Goal: Transaction & Acquisition: Obtain resource

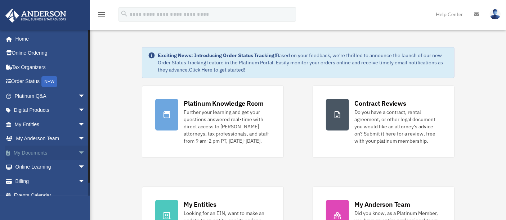
click at [54, 153] on link "My Documents arrow_drop_down" at bounding box center [50, 153] width 91 height 14
click at [78, 154] on span "arrow_drop_down" at bounding box center [85, 153] width 14 height 15
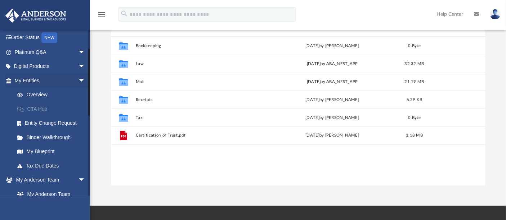
scroll to position [47, 0]
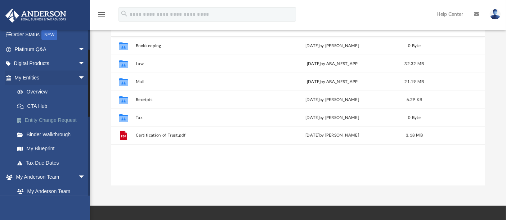
click at [59, 121] on link "Entity Change Request" at bounding box center [53, 120] width 86 height 14
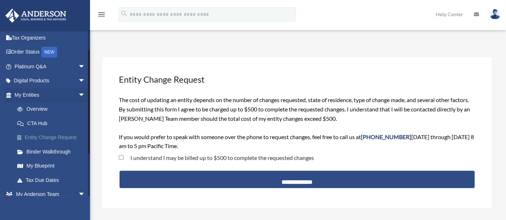
scroll to position [30, 0]
click at [69, 82] on link "Digital Products arrow_drop_down" at bounding box center [50, 81] width 91 height 14
click at [78, 81] on span "arrow_drop_down" at bounding box center [85, 81] width 14 height 15
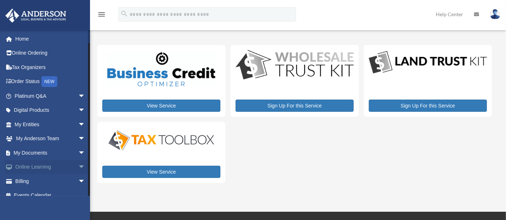
scroll to position [8, 0]
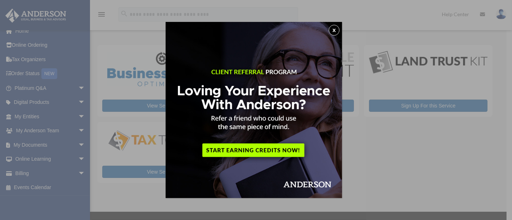
click at [333, 32] on button "x" at bounding box center [334, 30] width 11 height 11
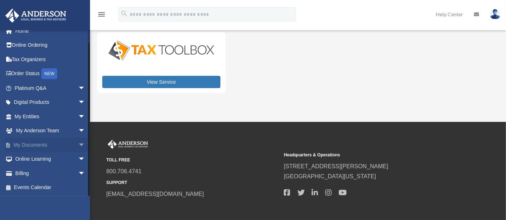
scroll to position [0, 0]
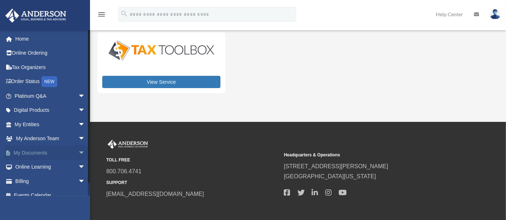
click at [78, 152] on span "arrow_drop_down" at bounding box center [85, 153] width 14 height 15
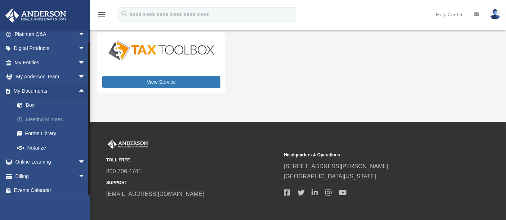
scroll to position [63, 0]
click at [48, 131] on link "Forms Library" at bounding box center [53, 133] width 86 height 14
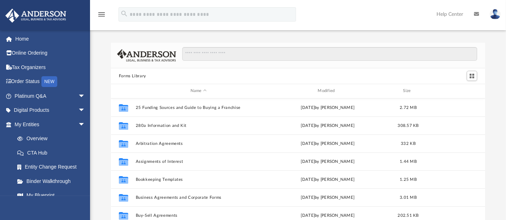
scroll to position [157, 368]
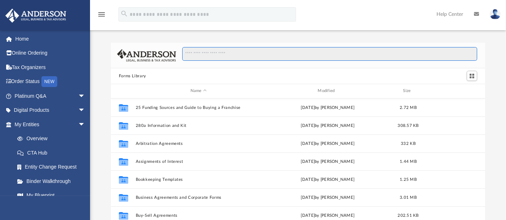
click at [262, 51] on input "Search files and folders" at bounding box center [329, 54] width 295 height 14
type input "*"
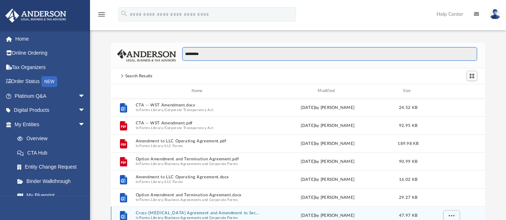
scroll to position [6, 6]
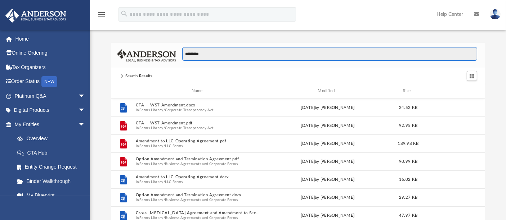
type input "*********"
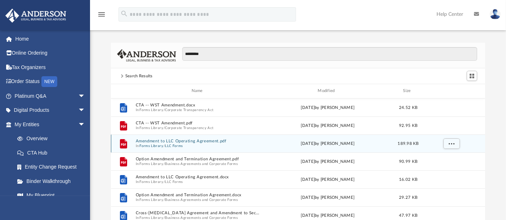
click at [202, 145] on span "In Forms Library / LLC Forms" at bounding box center [198, 146] width 126 height 5
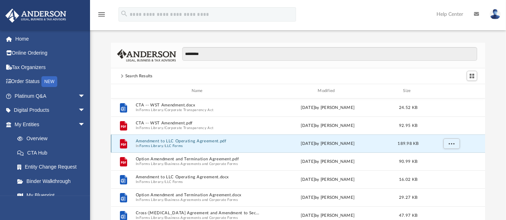
click at [202, 142] on button "Amendment to LLC Operating Agreement.pdf" at bounding box center [198, 141] width 126 height 5
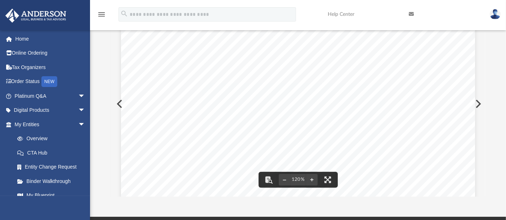
scroll to position [0, 0]
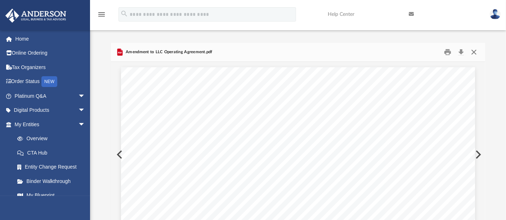
click at [474, 54] on button "Close" at bounding box center [473, 52] width 13 height 11
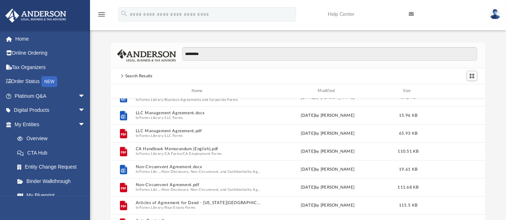
scroll to position [773, 0]
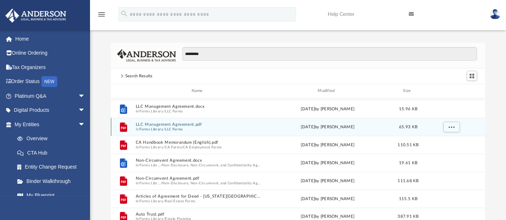
click at [199, 127] on span "In Forms Library / LLC Forms" at bounding box center [198, 129] width 126 height 5
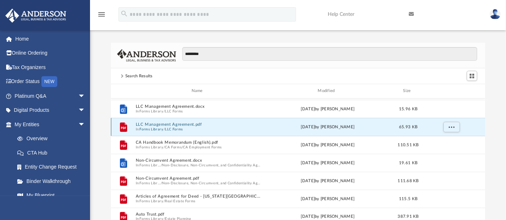
click at [199, 127] on span "In Forms Library / LLC Forms" at bounding box center [198, 129] width 126 height 5
click at [146, 127] on button "Forms Library" at bounding box center [151, 129] width 24 height 5
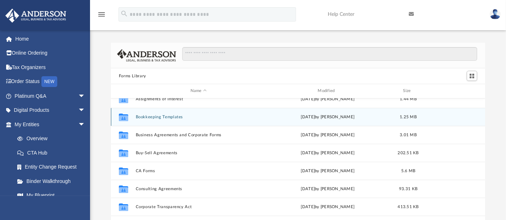
scroll to position [63, 0]
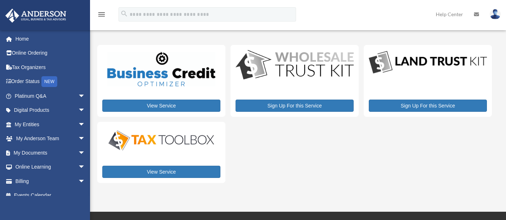
scroll to position [90, 0]
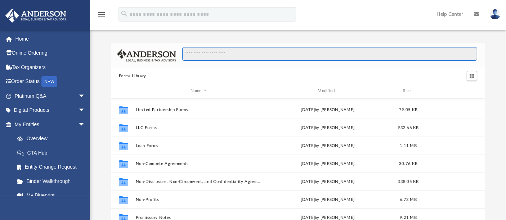
click at [234, 53] on input "Search files and folders" at bounding box center [329, 54] width 295 height 14
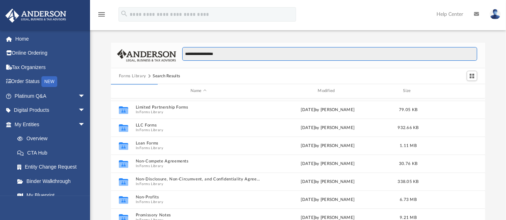
type input "**********"
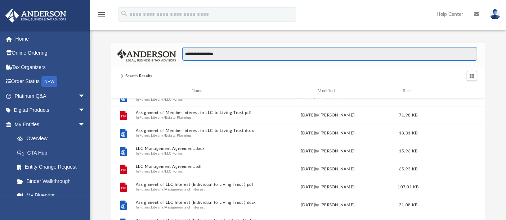
scroll to position [101, 0]
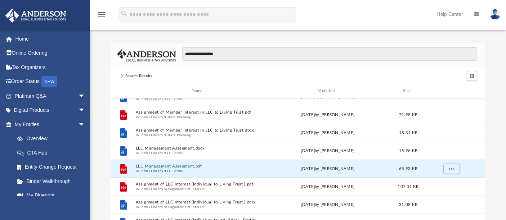
click at [142, 165] on button "LLC Management Agreement.pdf" at bounding box center [198, 166] width 126 height 5
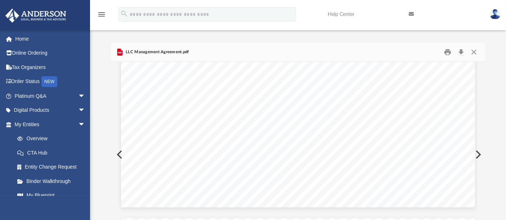
scroll to position [313, 0]
click at [463, 51] on button "Download" at bounding box center [460, 52] width 13 height 11
click at [473, 52] on button "Close" at bounding box center [473, 52] width 13 height 11
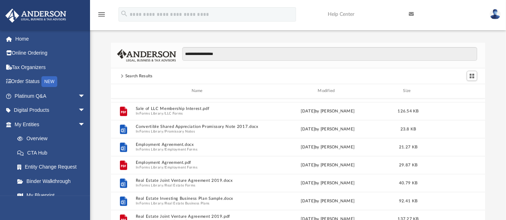
scroll to position [680, 0]
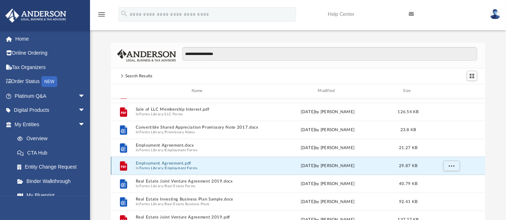
click at [140, 163] on button "Employment Agreement.pdf" at bounding box center [198, 163] width 126 height 5
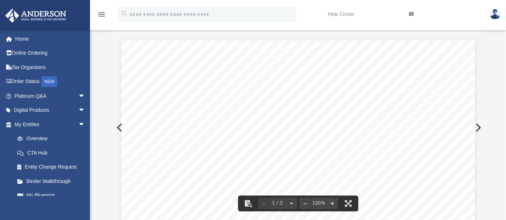
scroll to position [0, 0]
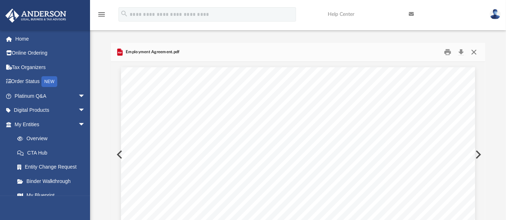
click at [478, 54] on button "Close" at bounding box center [473, 52] width 13 height 11
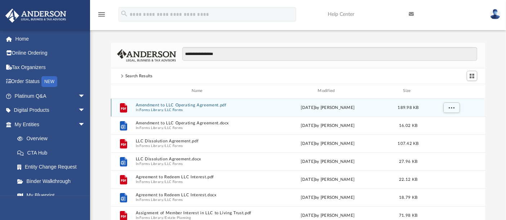
click at [186, 105] on button "Amendment to LLC Operating Agreement.pdf" at bounding box center [198, 105] width 126 height 5
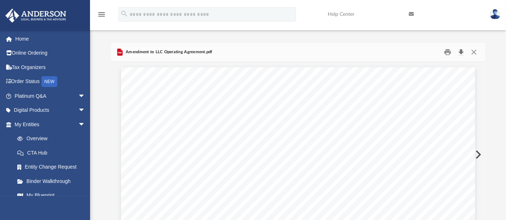
click at [463, 52] on button "Download" at bounding box center [460, 52] width 13 height 11
click at [493, 16] on img at bounding box center [495, 14] width 11 height 10
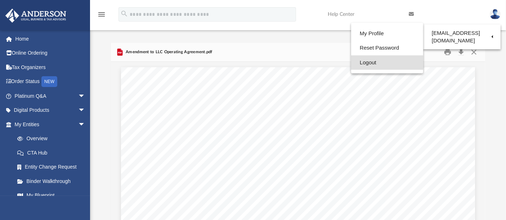
click at [368, 65] on link "Logout" at bounding box center [387, 62] width 72 height 15
